Goal: Task Accomplishment & Management: Use online tool/utility

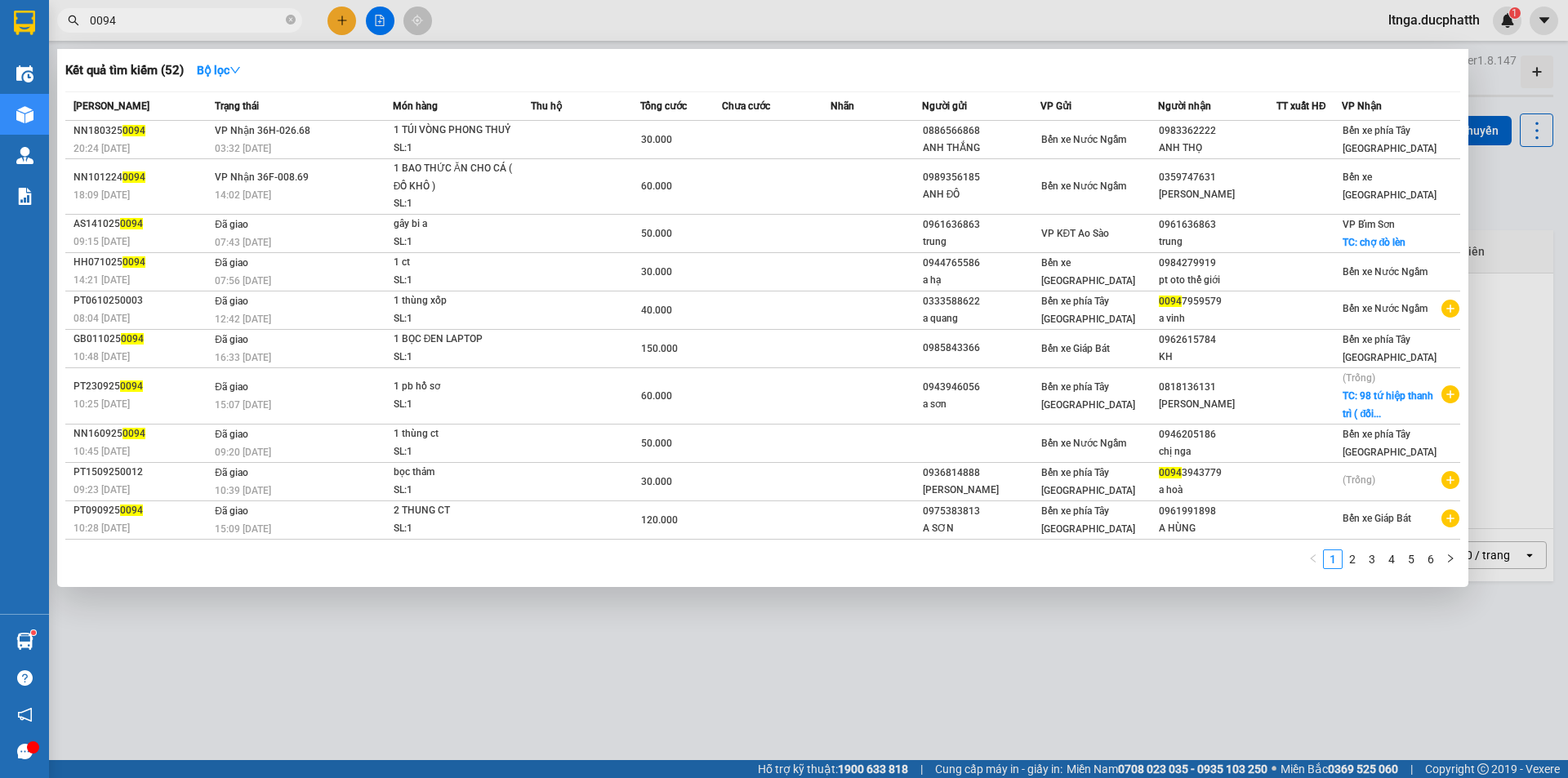
drag, startPoint x: 0, startPoint y: 0, endPoint x: 29, endPoint y: 15, distance: 32.6
click at [29, 15] on section "Kết quả tìm kiếm ( 52 ) Bộ lọc Mã ĐH Trạng thái Món hàng Thu hộ Tổng cước Chưa …" at bounding box center [784, 389] width 1568 height 778
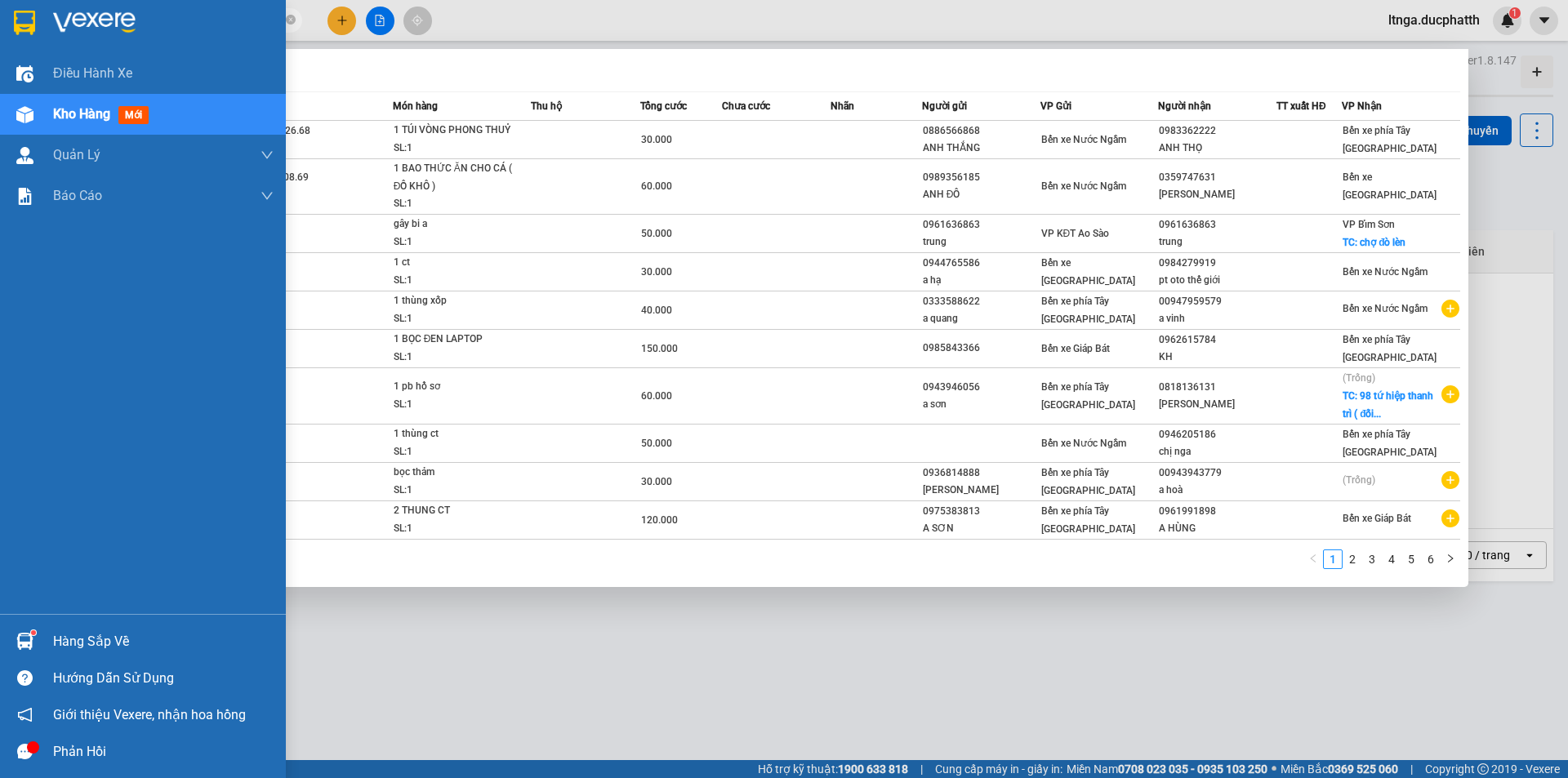
type input "0496"
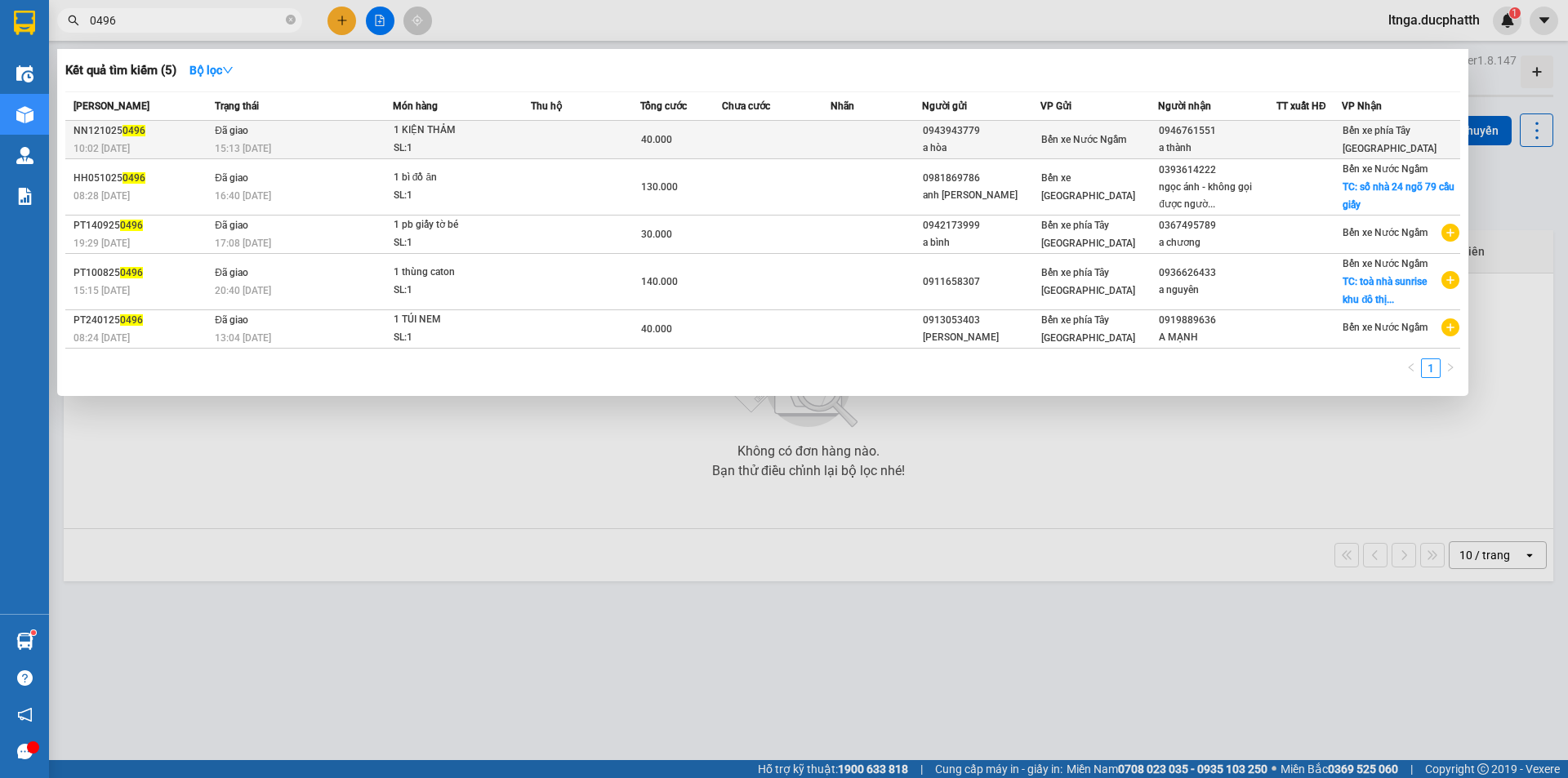
click at [577, 142] on td at bounding box center [585, 139] width 110 height 38
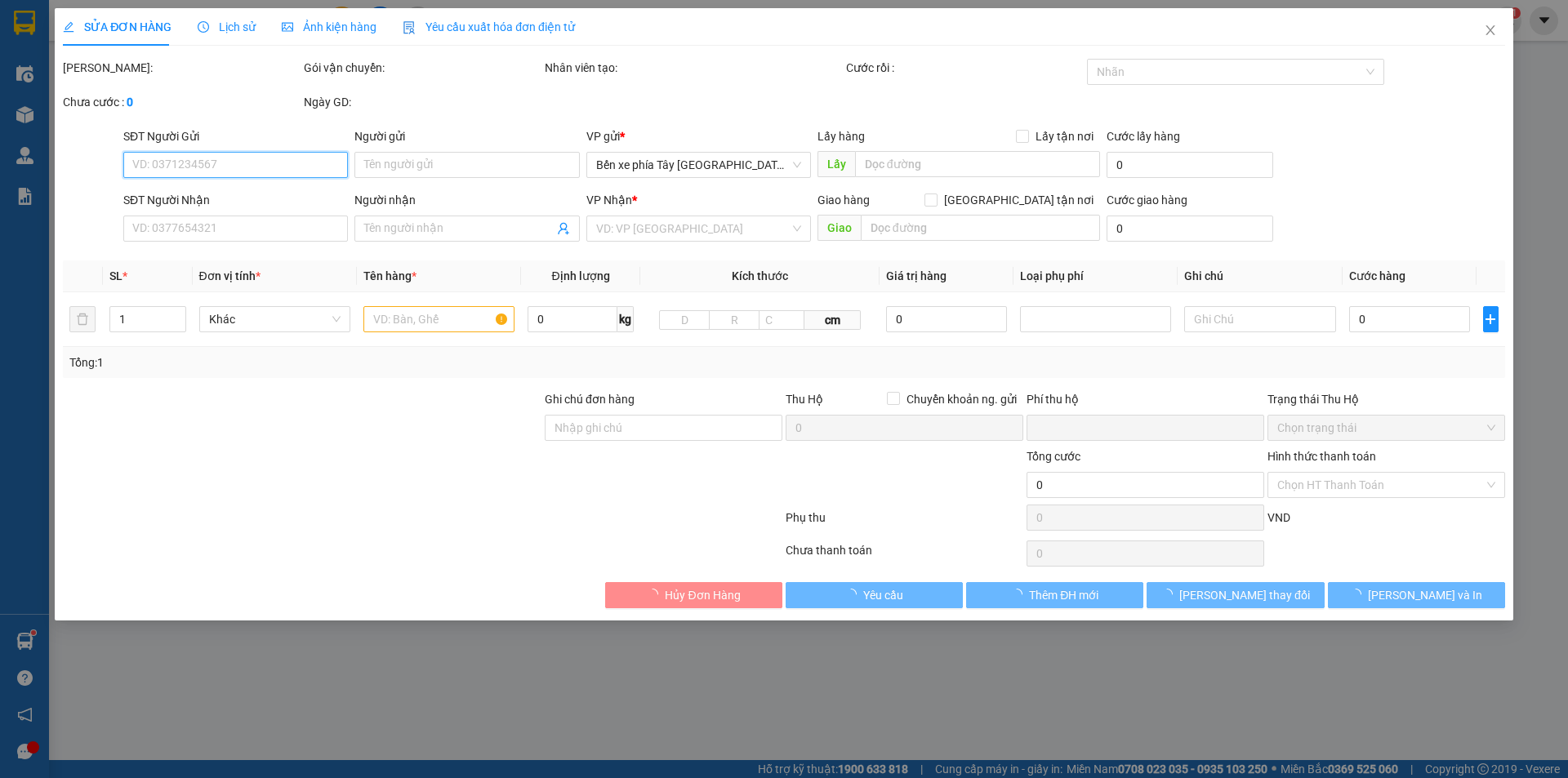
type input "0943943779"
type input "a hòa"
type input "0946761551"
type input "a thành"
type input "Nntt - ck [DATE] 8h42 [PERSON_NAME]"
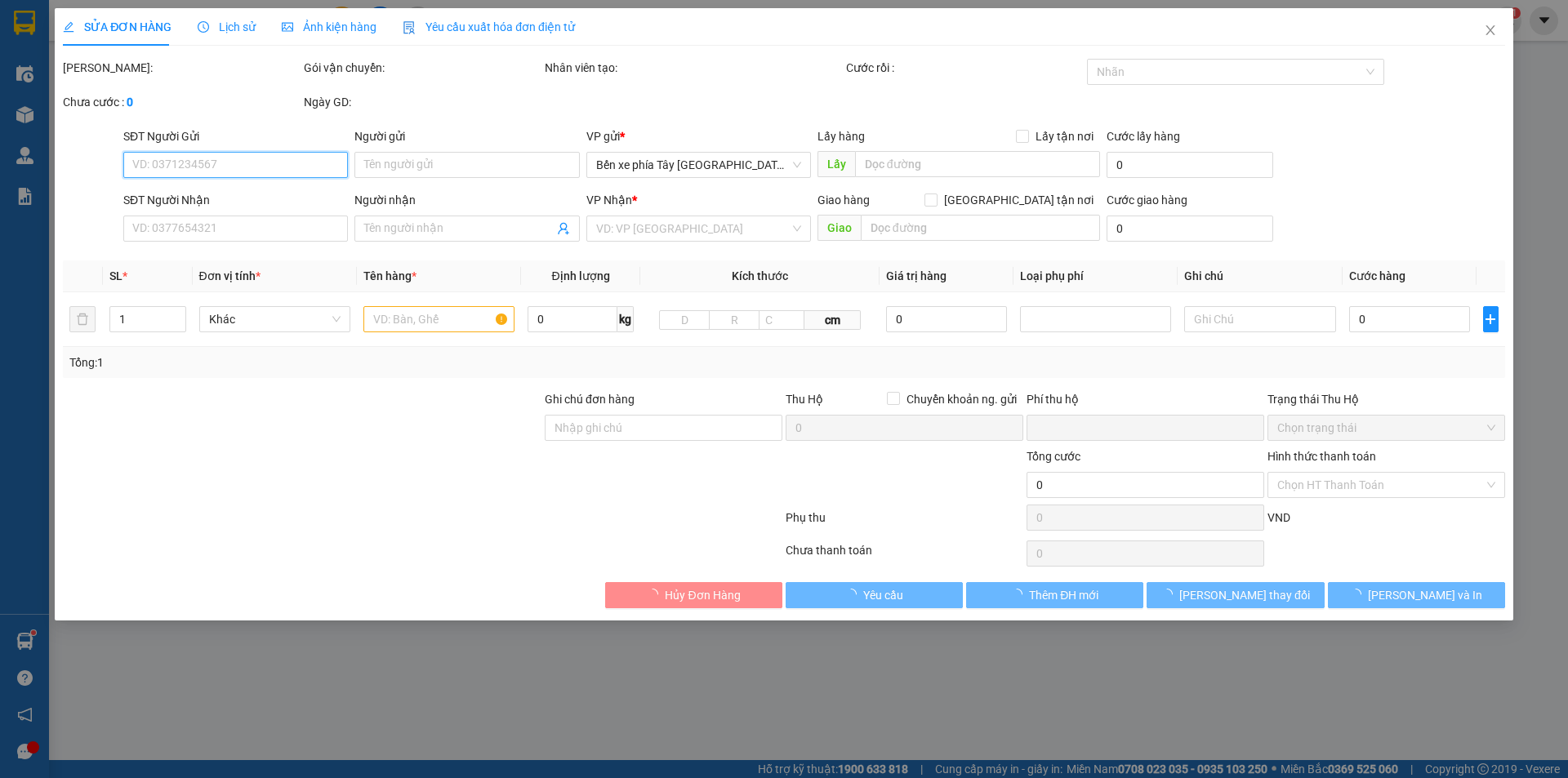
type input "0"
type input "40.000"
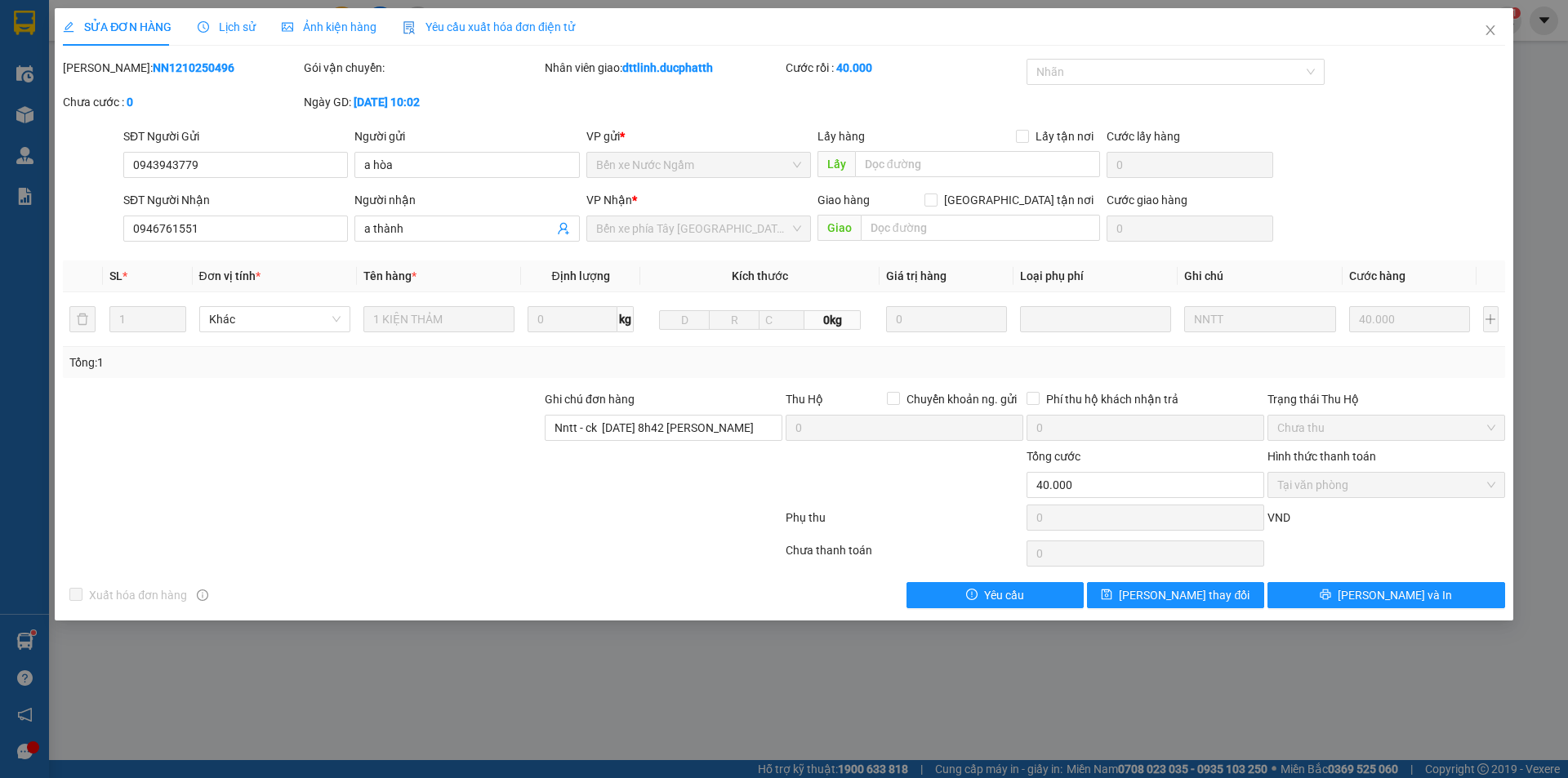
click at [240, 31] on span "Lịch sử" at bounding box center [226, 26] width 58 height 13
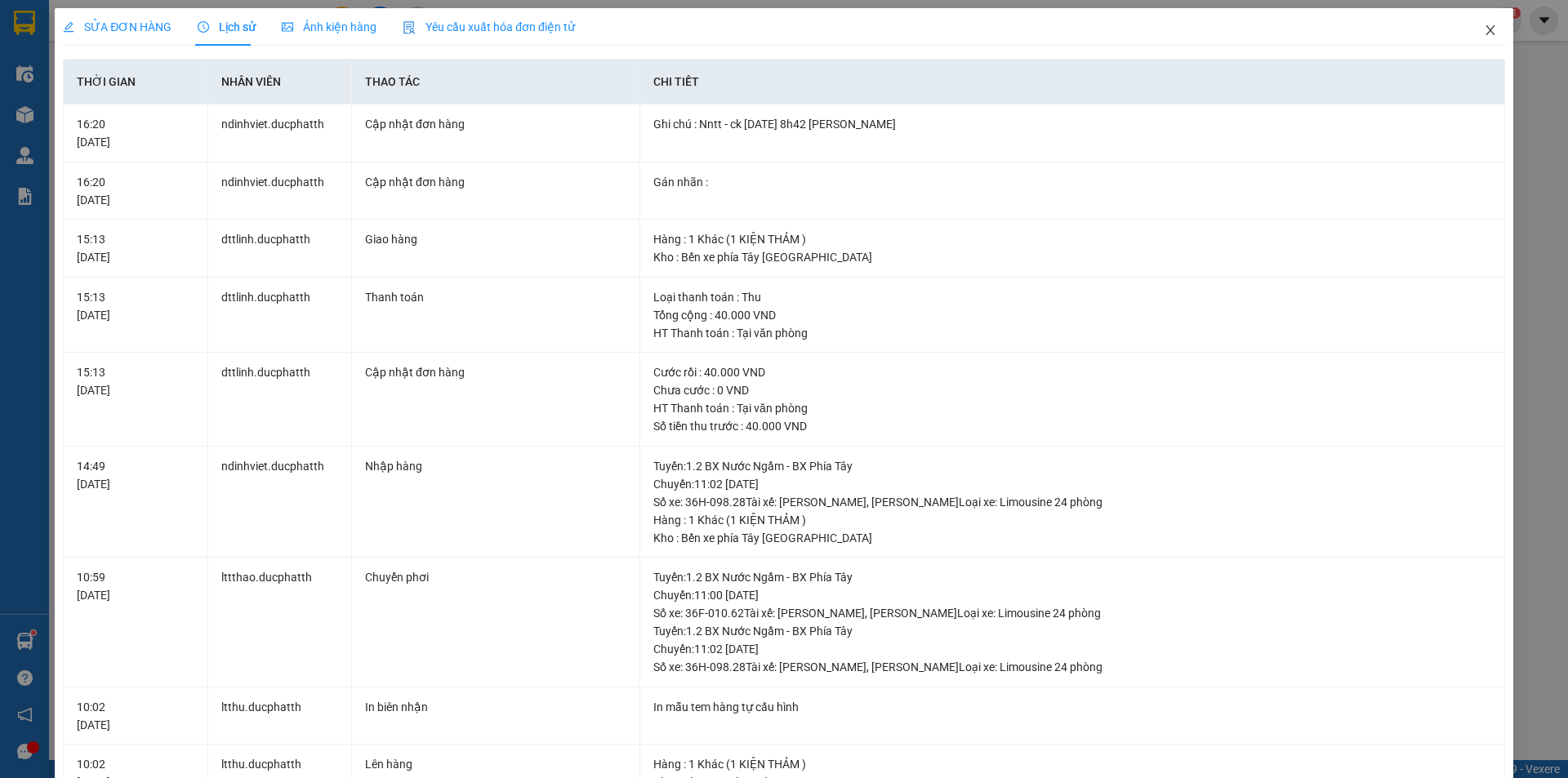
click at [1484, 33] on icon "close" at bounding box center [1490, 30] width 13 height 13
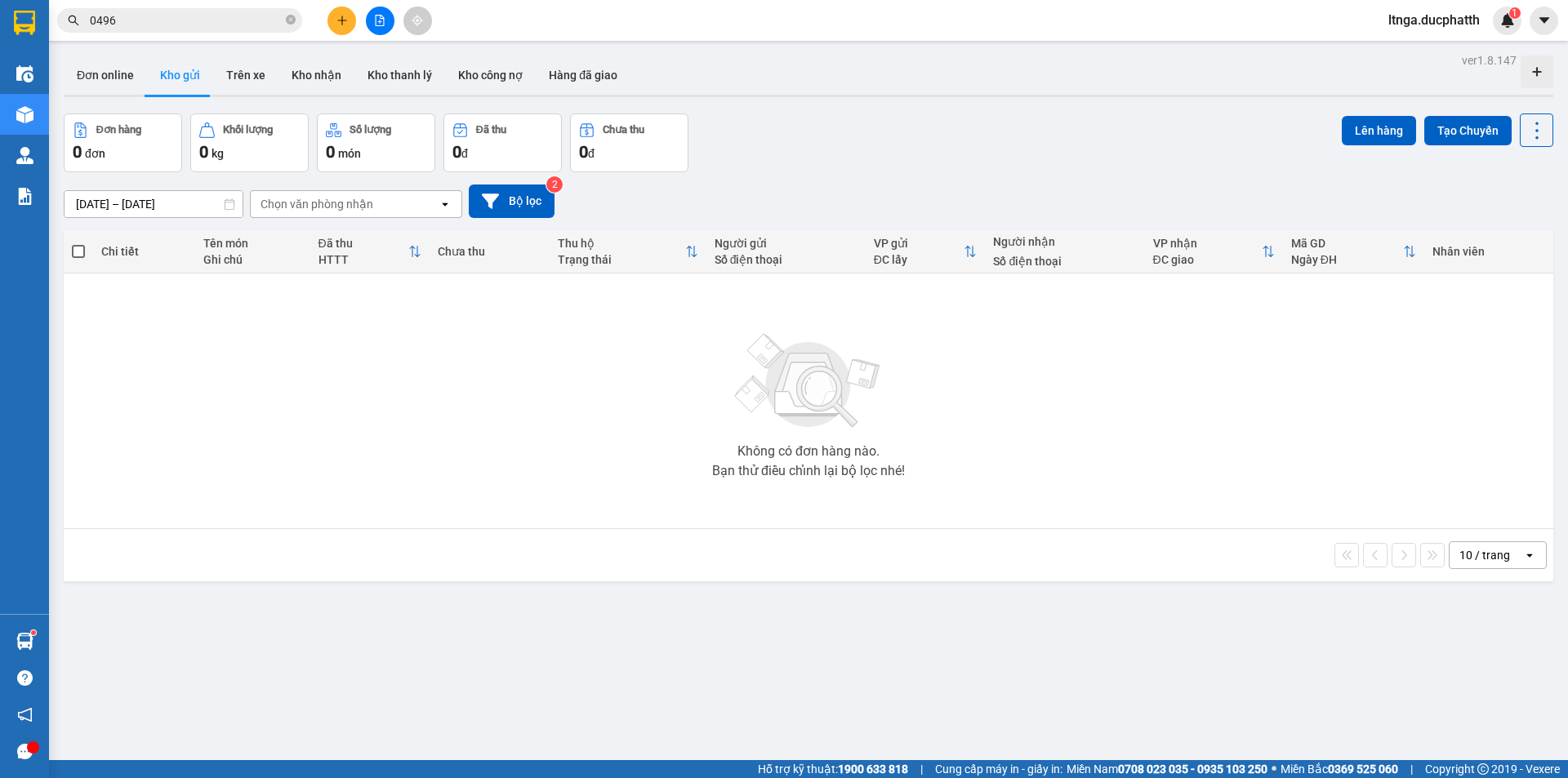
click at [152, 11] on input "0496" at bounding box center [186, 20] width 193 height 18
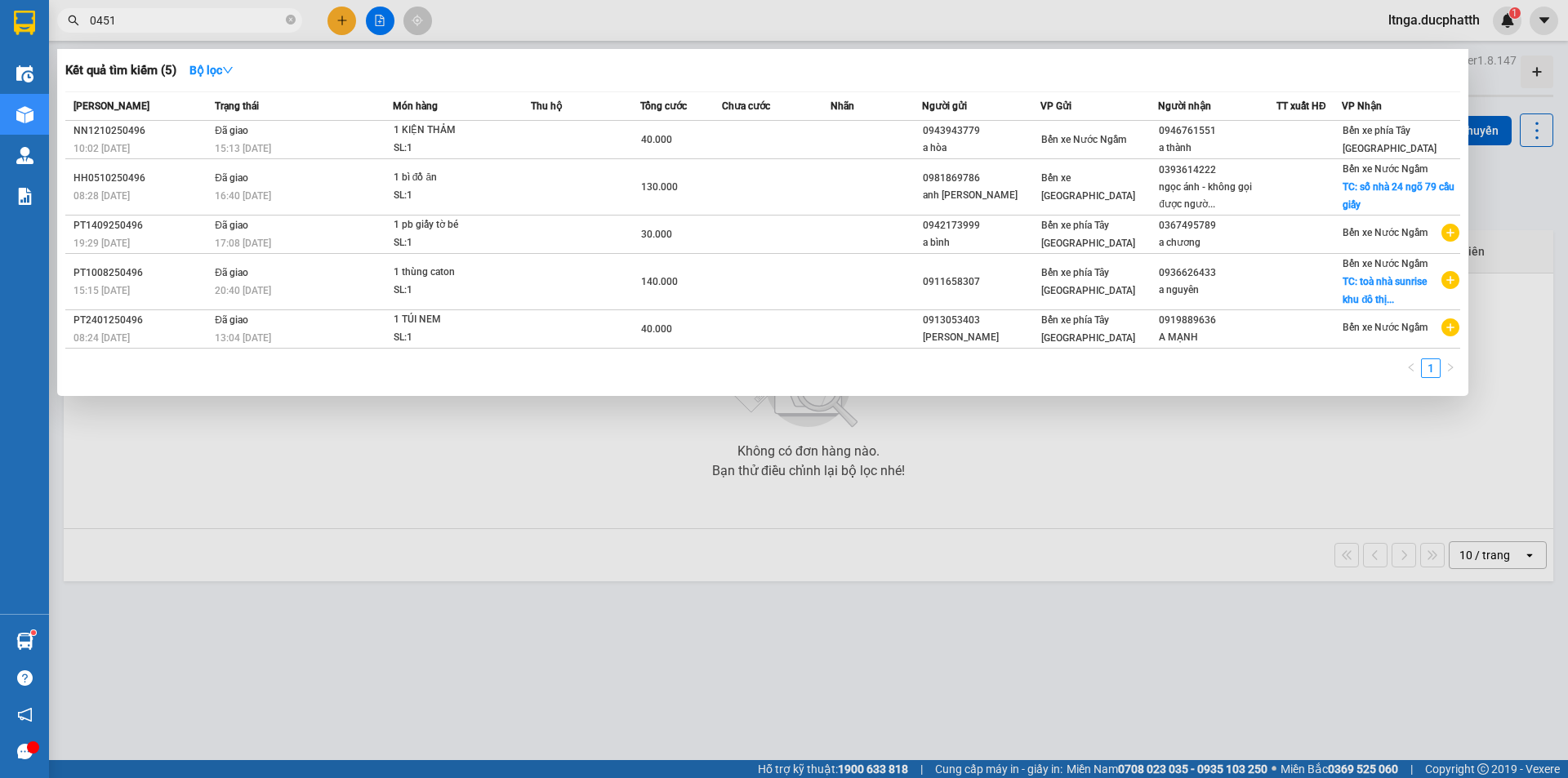
type input "0451"
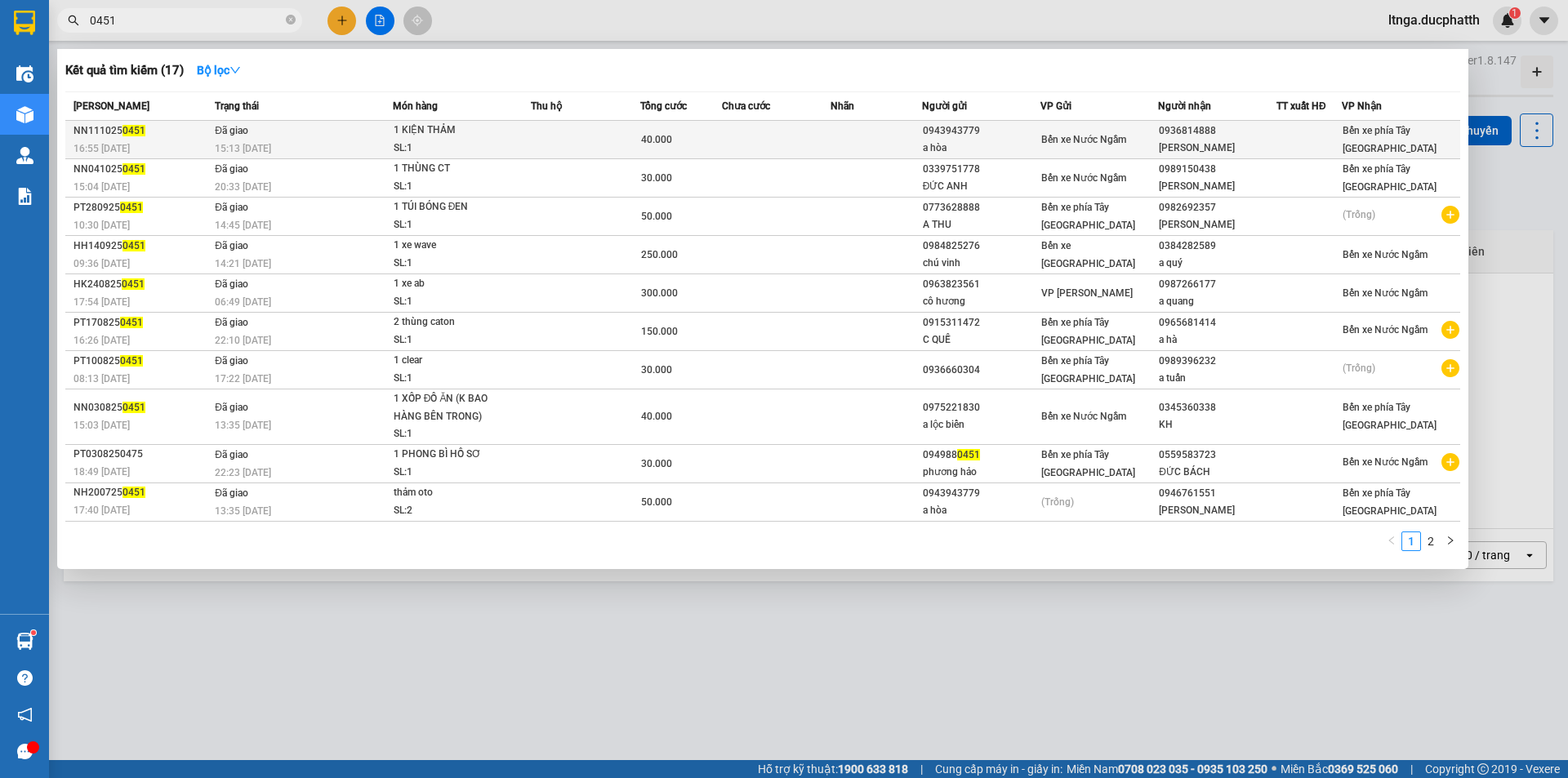
click at [707, 145] on div "40.000" at bounding box center [681, 139] width 80 height 18
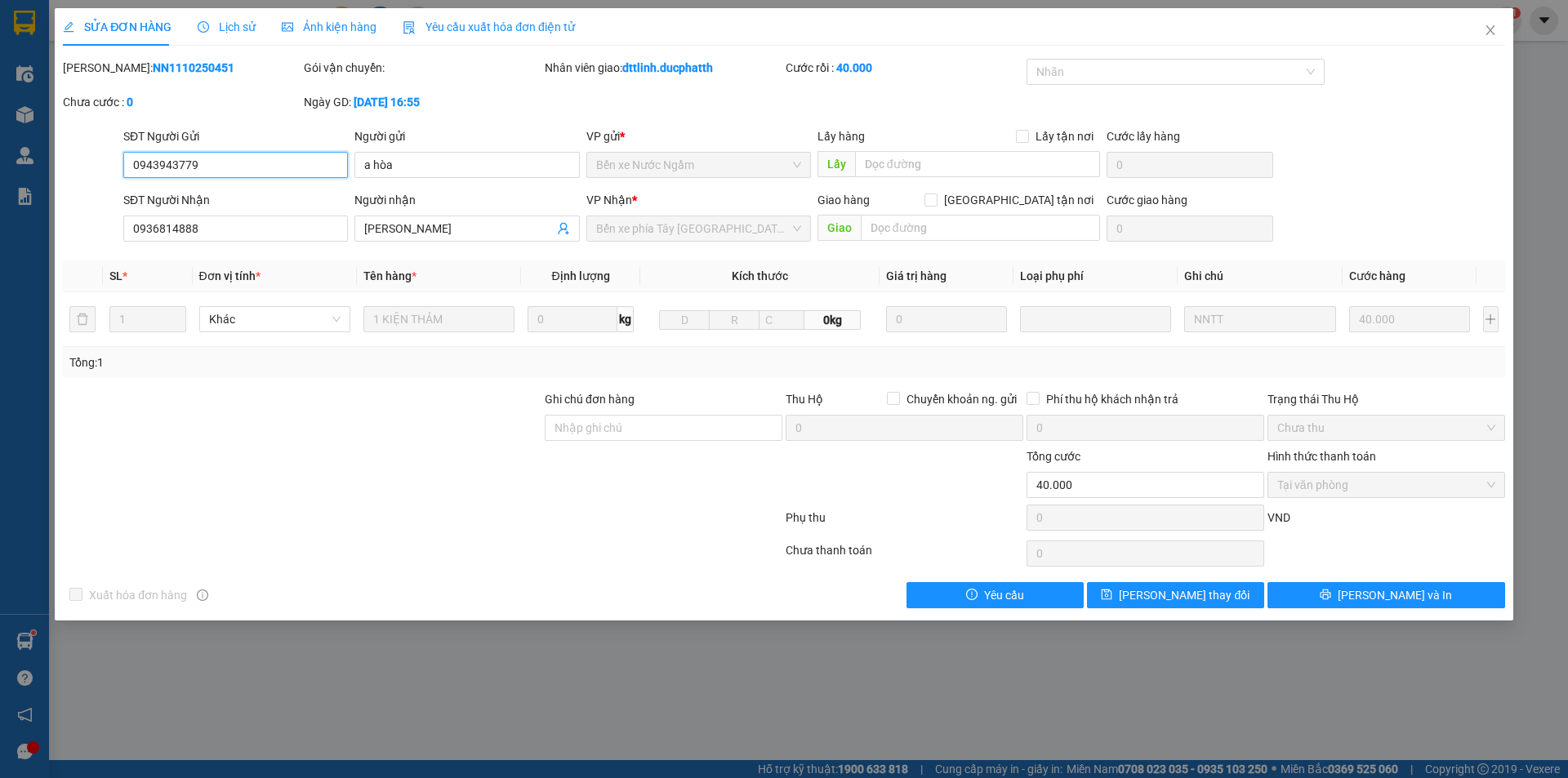
type input "0943943779"
type input "a hòa"
type input "0936814888"
type input "[PERSON_NAME]"
type input "0"
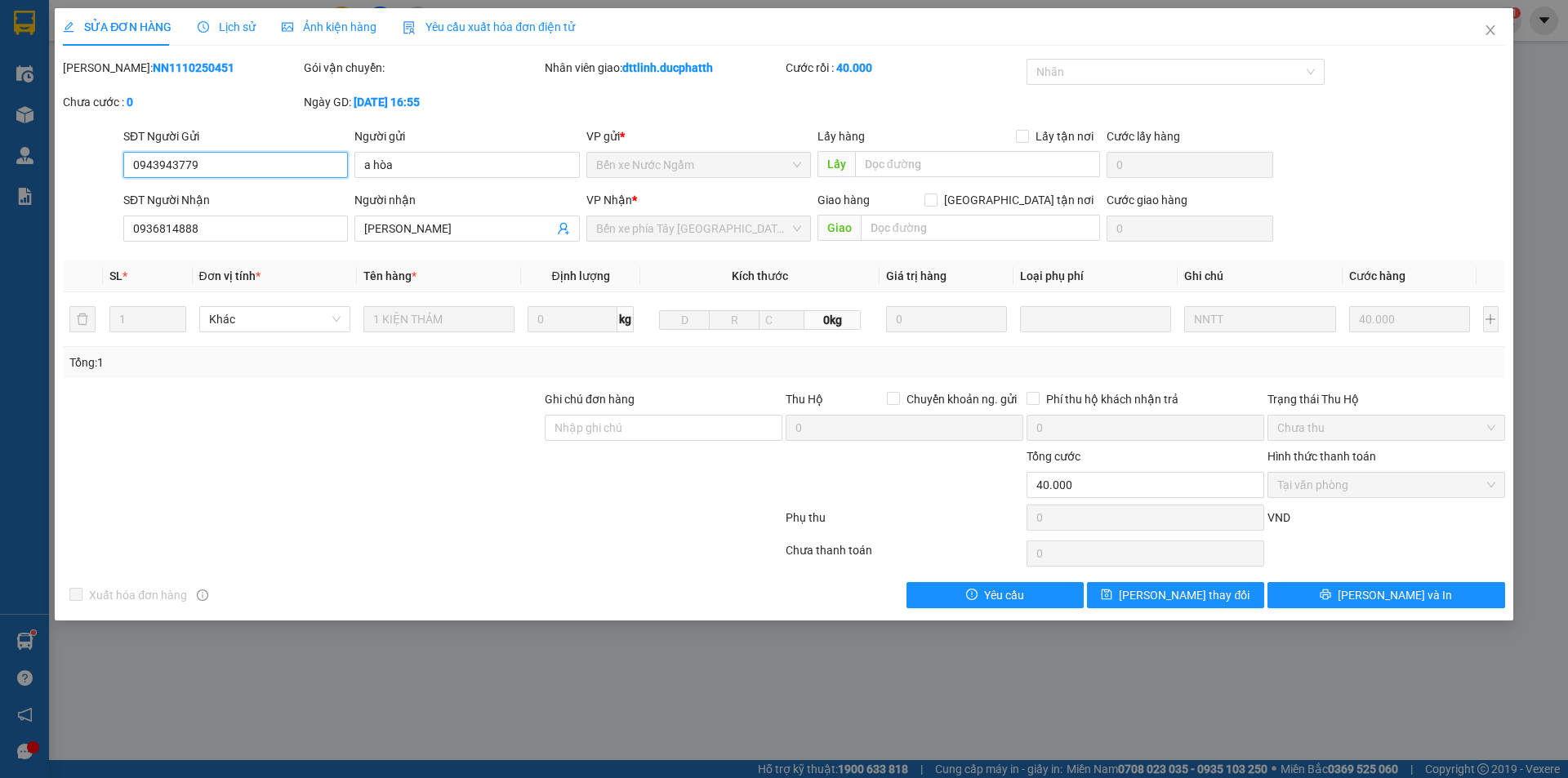
type input "40.000"
click at [231, 25] on span "Lịch sử" at bounding box center [226, 26] width 58 height 13
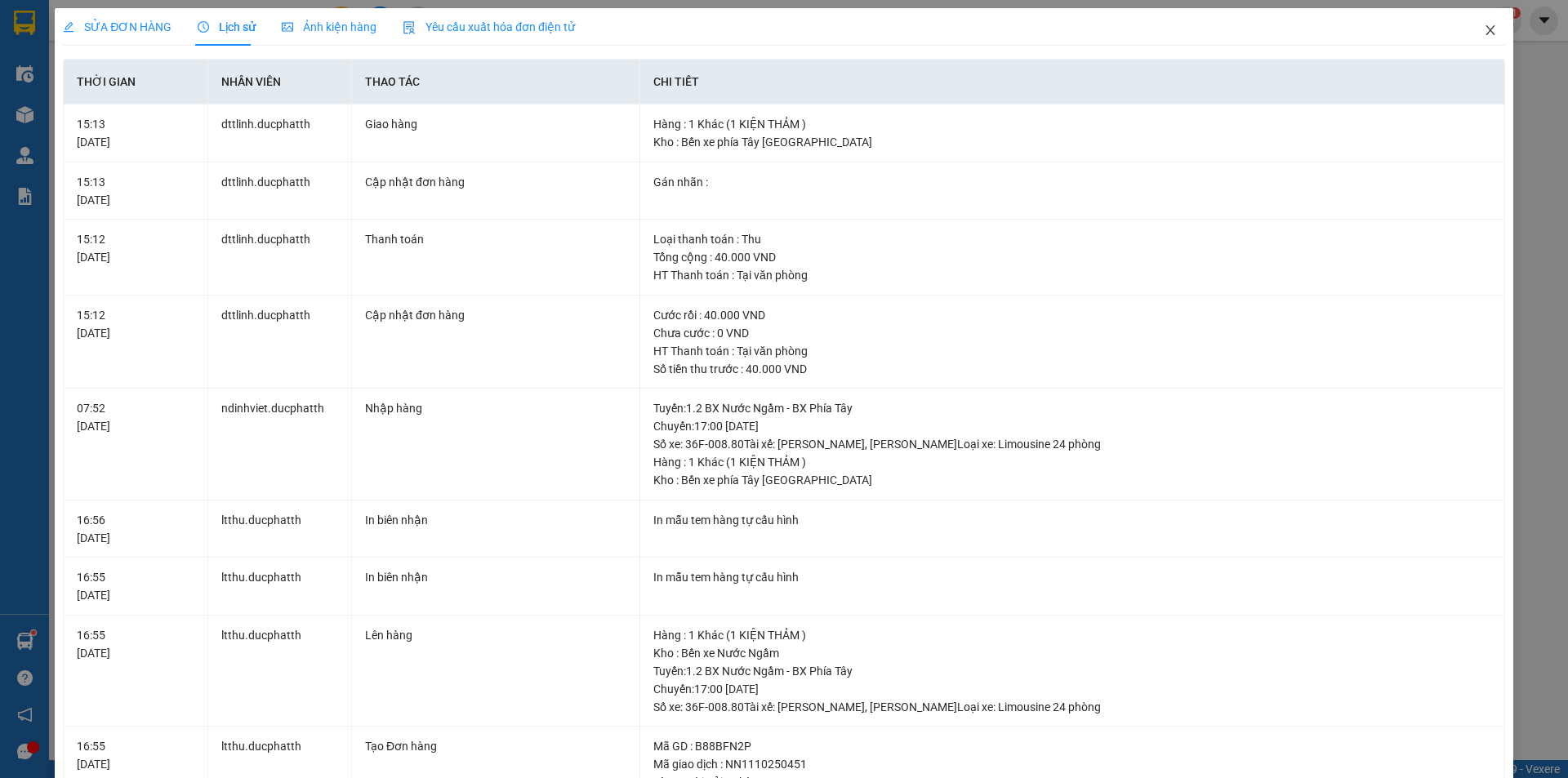
click at [1484, 31] on icon "close" at bounding box center [1490, 30] width 13 height 13
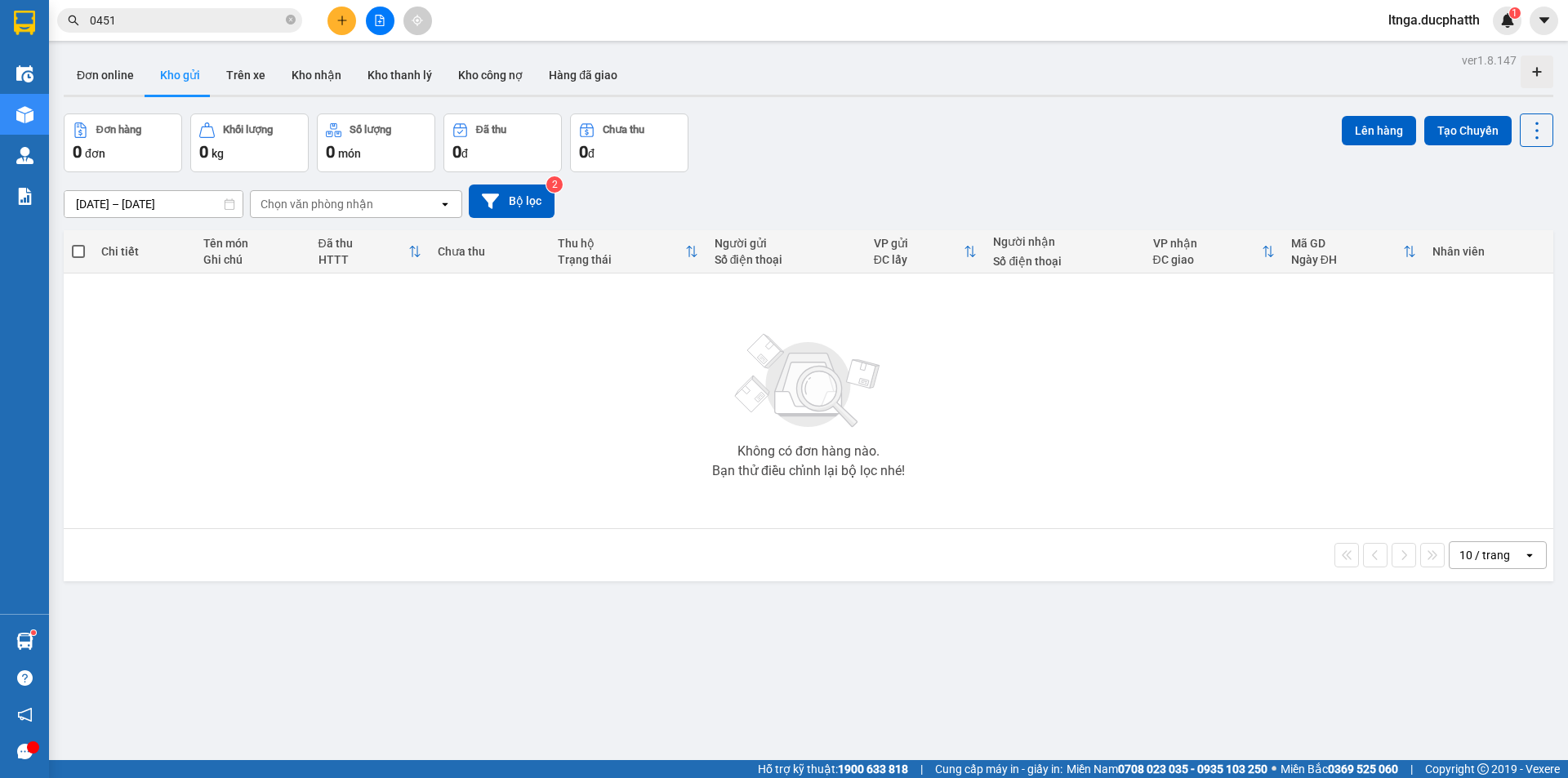
click at [158, 21] on input "0451" at bounding box center [186, 20] width 193 height 18
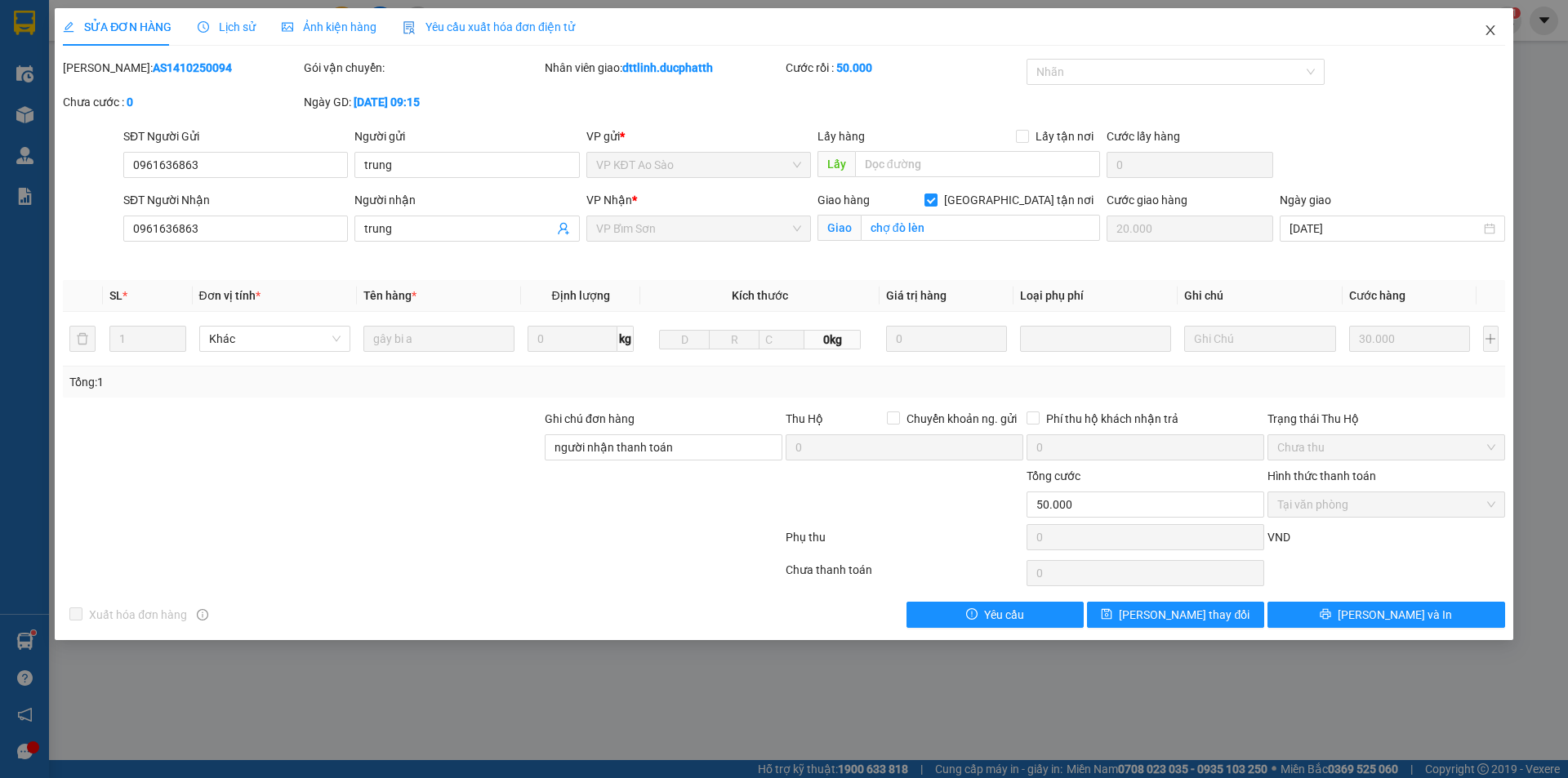
click at [1491, 27] on icon "close" at bounding box center [1490, 30] width 13 height 13
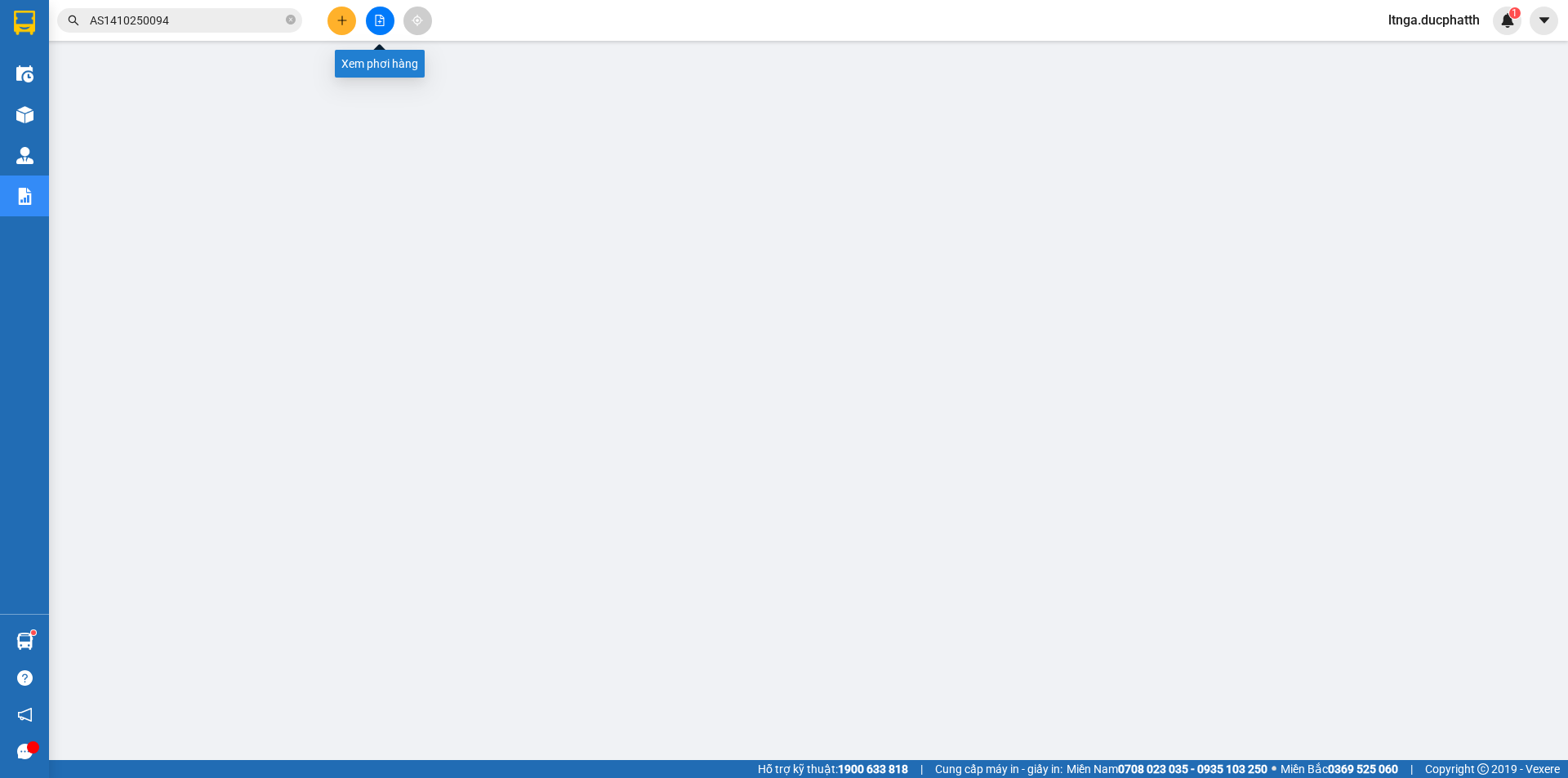
click at [379, 23] on icon "file-add" at bounding box center [379, 20] width 11 height 11
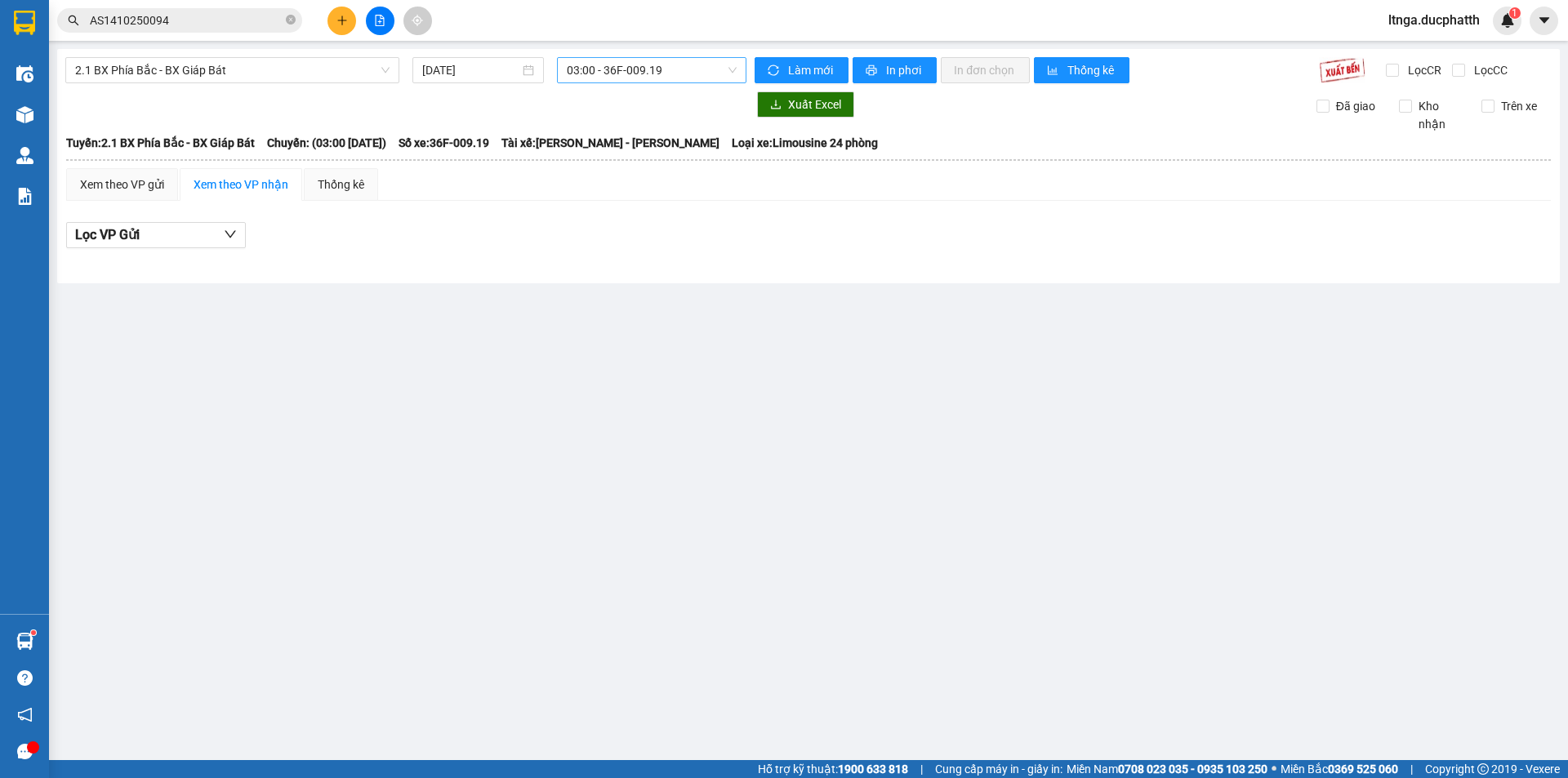
click at [597, 71] on span "03:00 - 36F-009.19" at bounding box center [652, 70] width 170 height 25
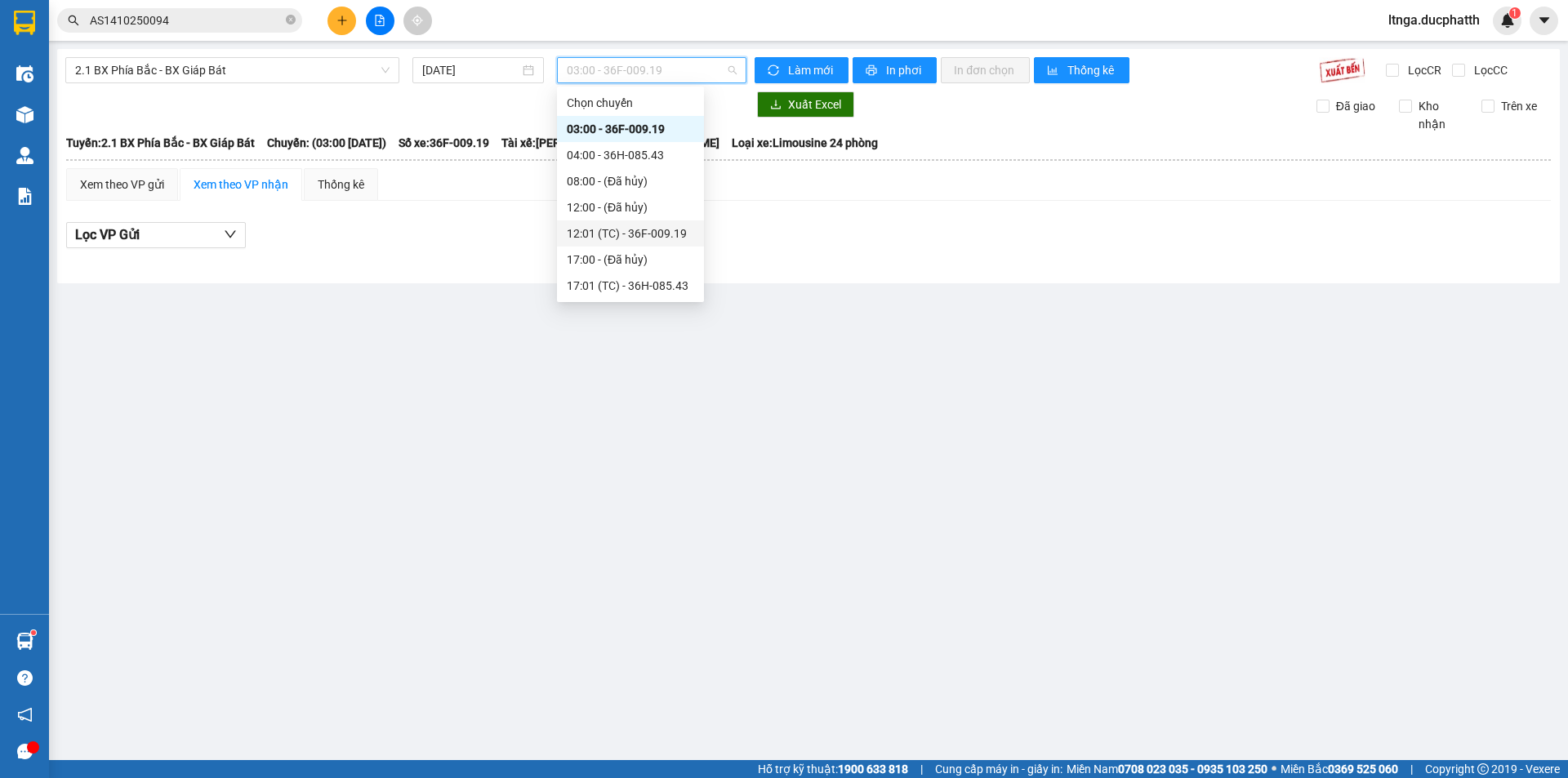
click at [588, 235] on div "12:01 (TC) - 36F-009.19" at bounding box center [630, 233] width 128 height 18
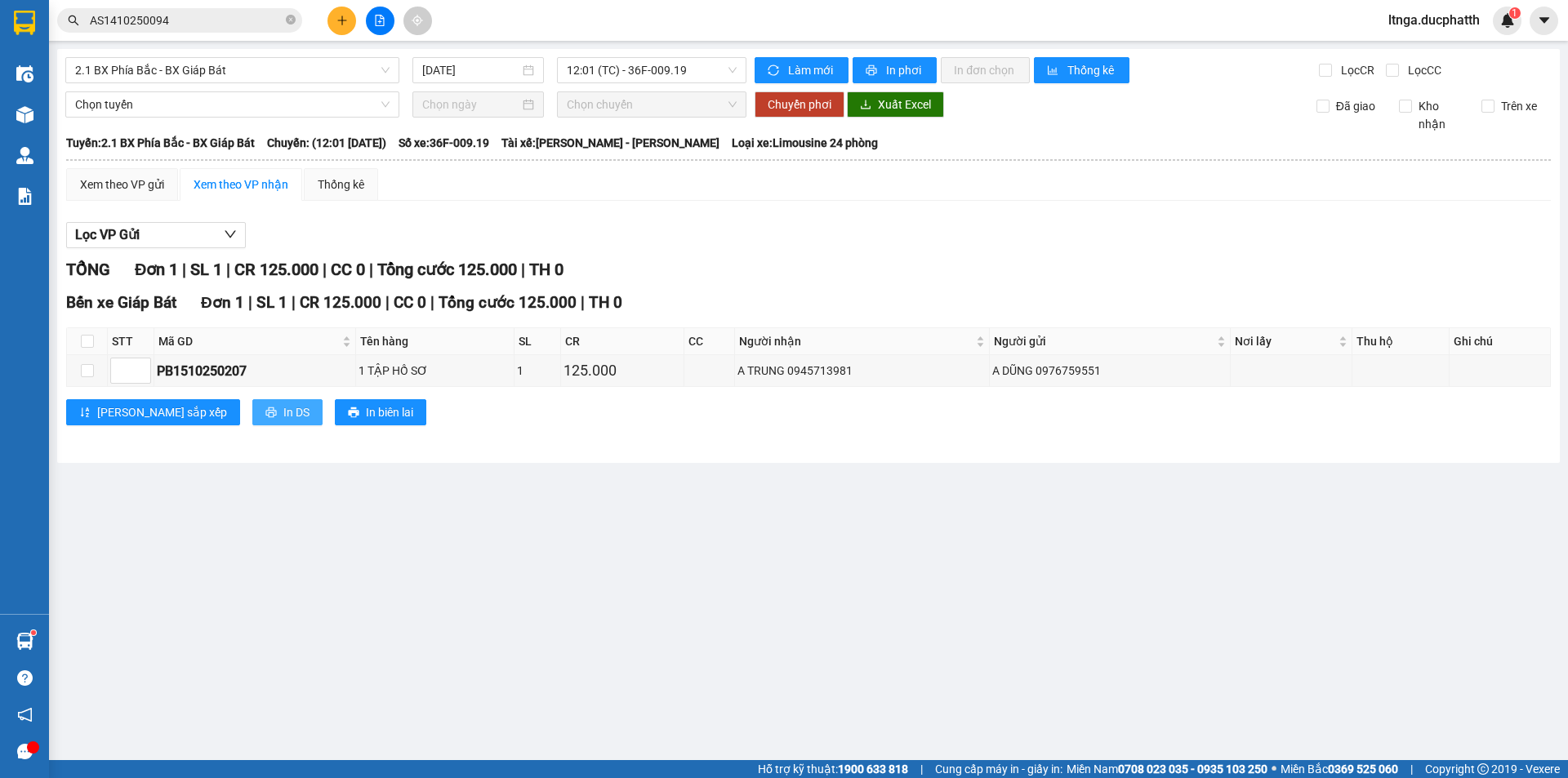
click at [283, 417] on span "In DS" at bounding box center [296, 412] width 26 height 18
